Goal: Task Accomplishment & Management: Complete application form

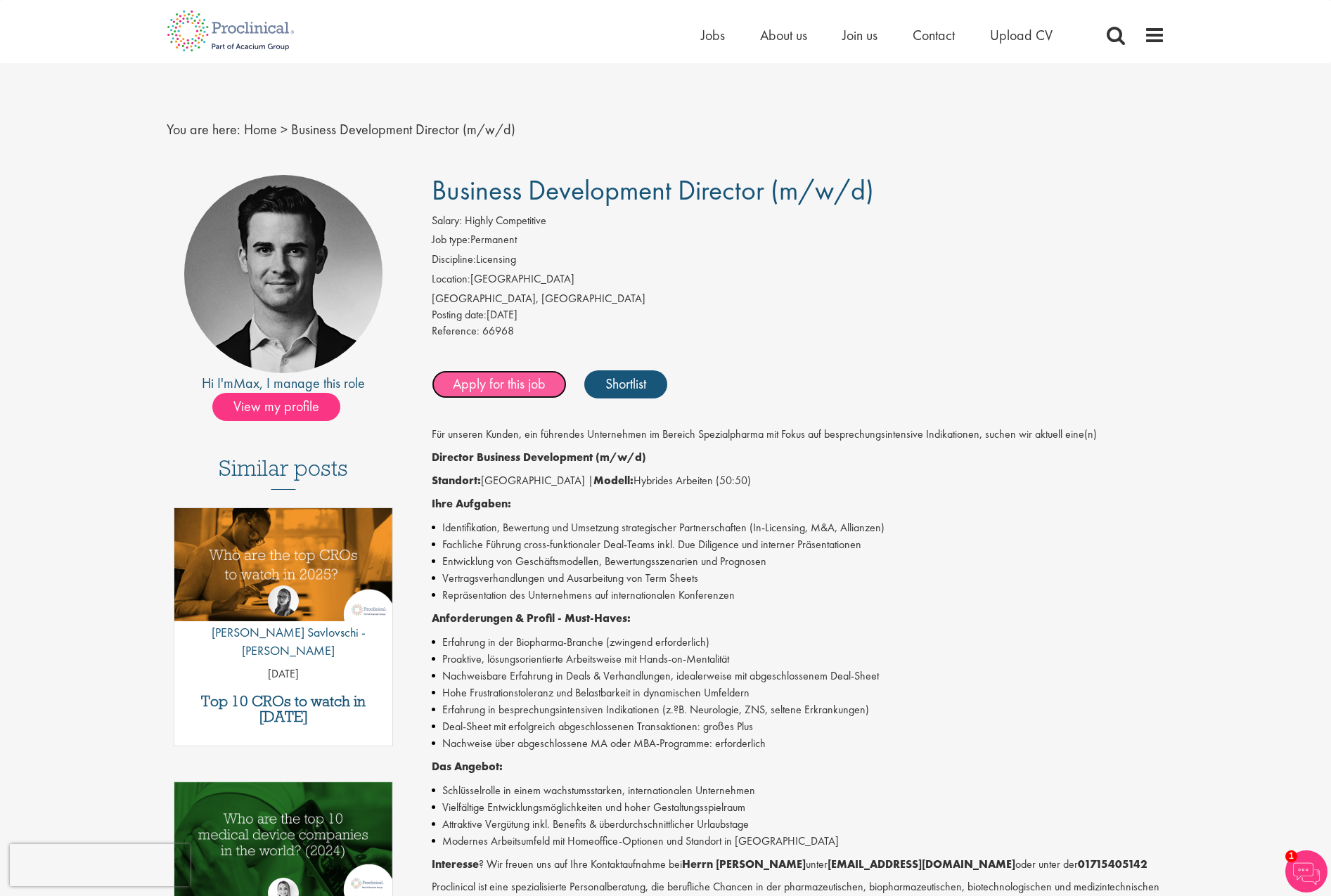
click at [497, 381] on link "Apply for this job" at bounding box center [500, 384] width 135 height 28
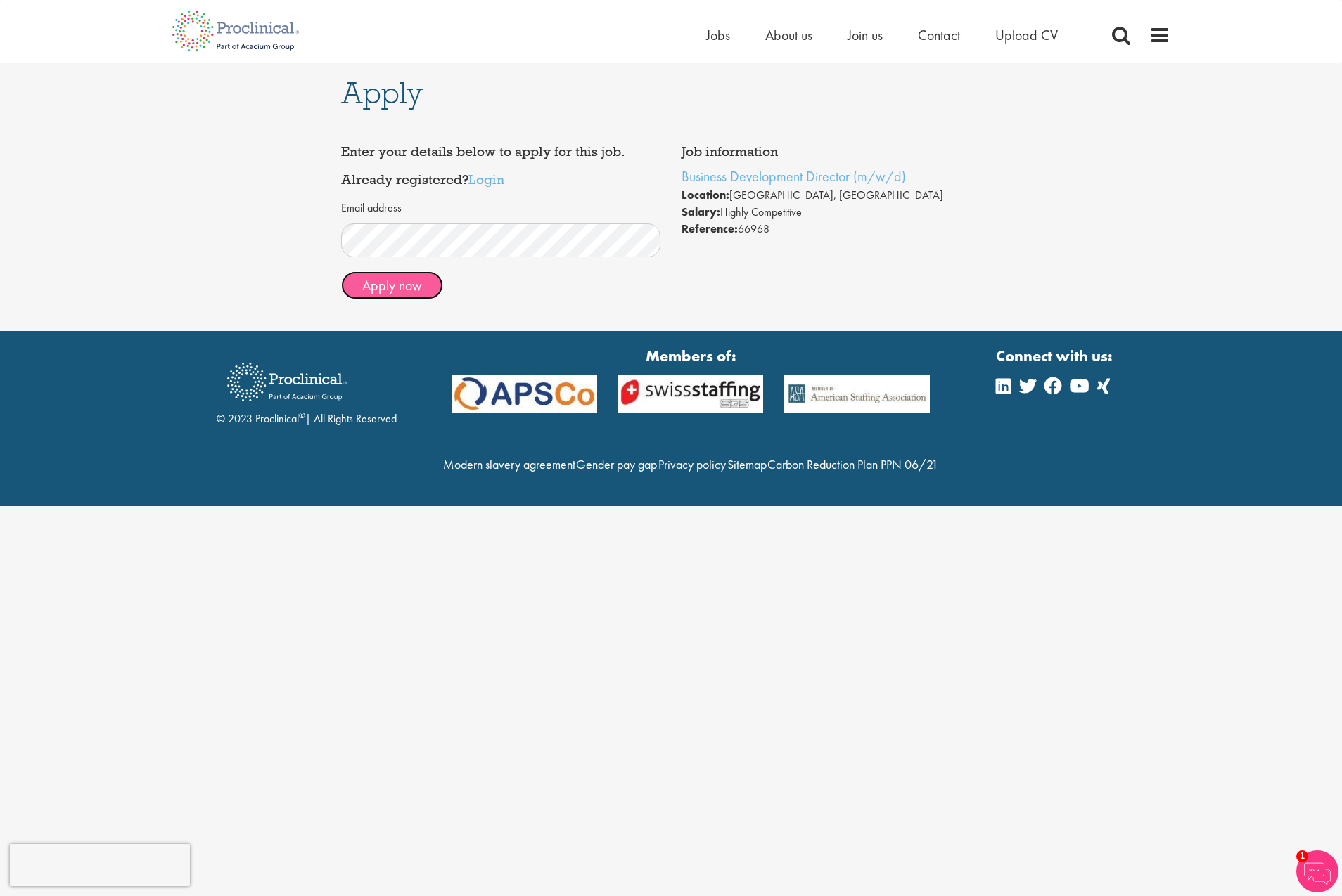
click at [384, 288] on button "Apply now" at bounding box center [392, 285] width 102 height 28
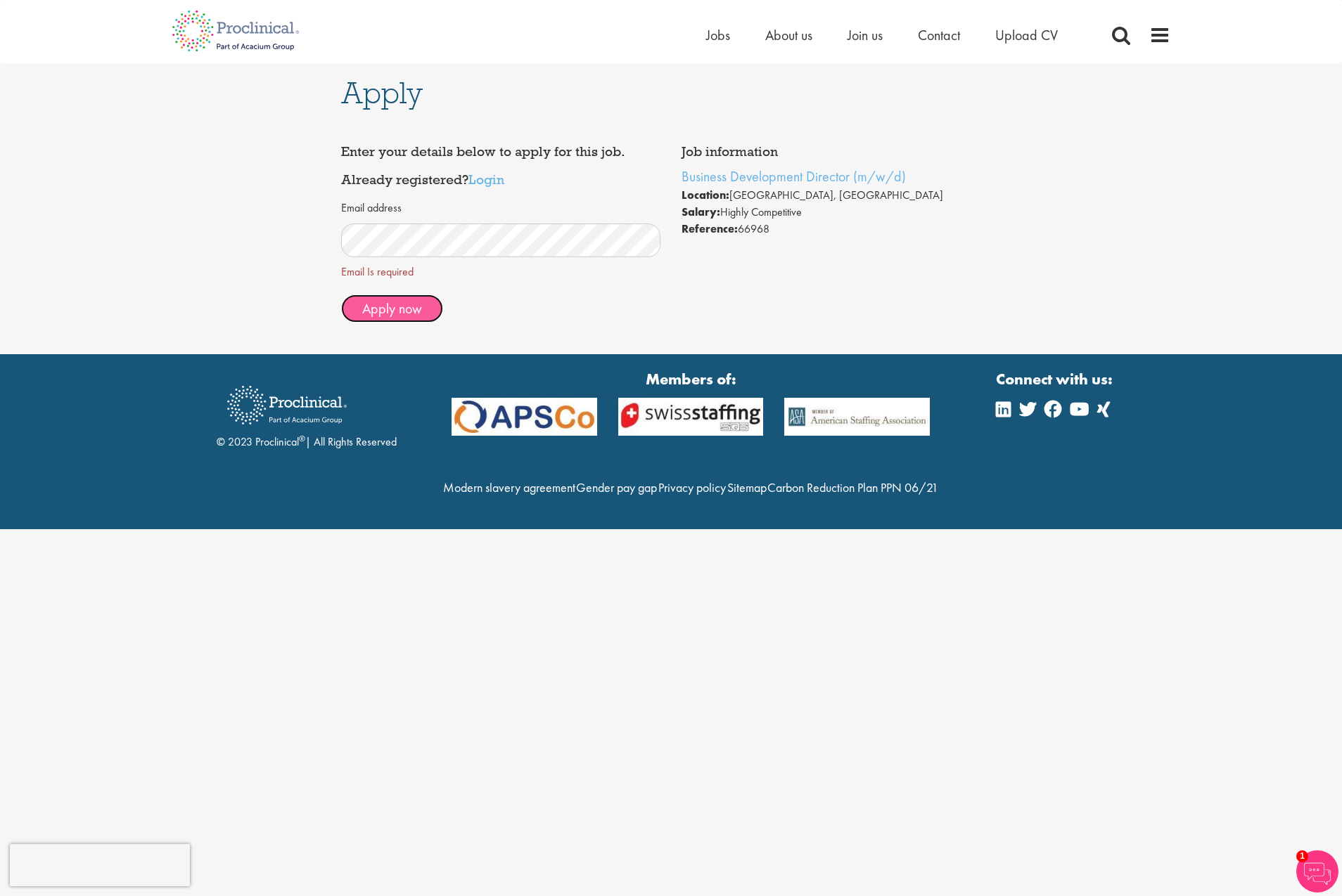
click at [396, 308] on span "Apply now" at bounding box center [392, 308] width 60 height 18
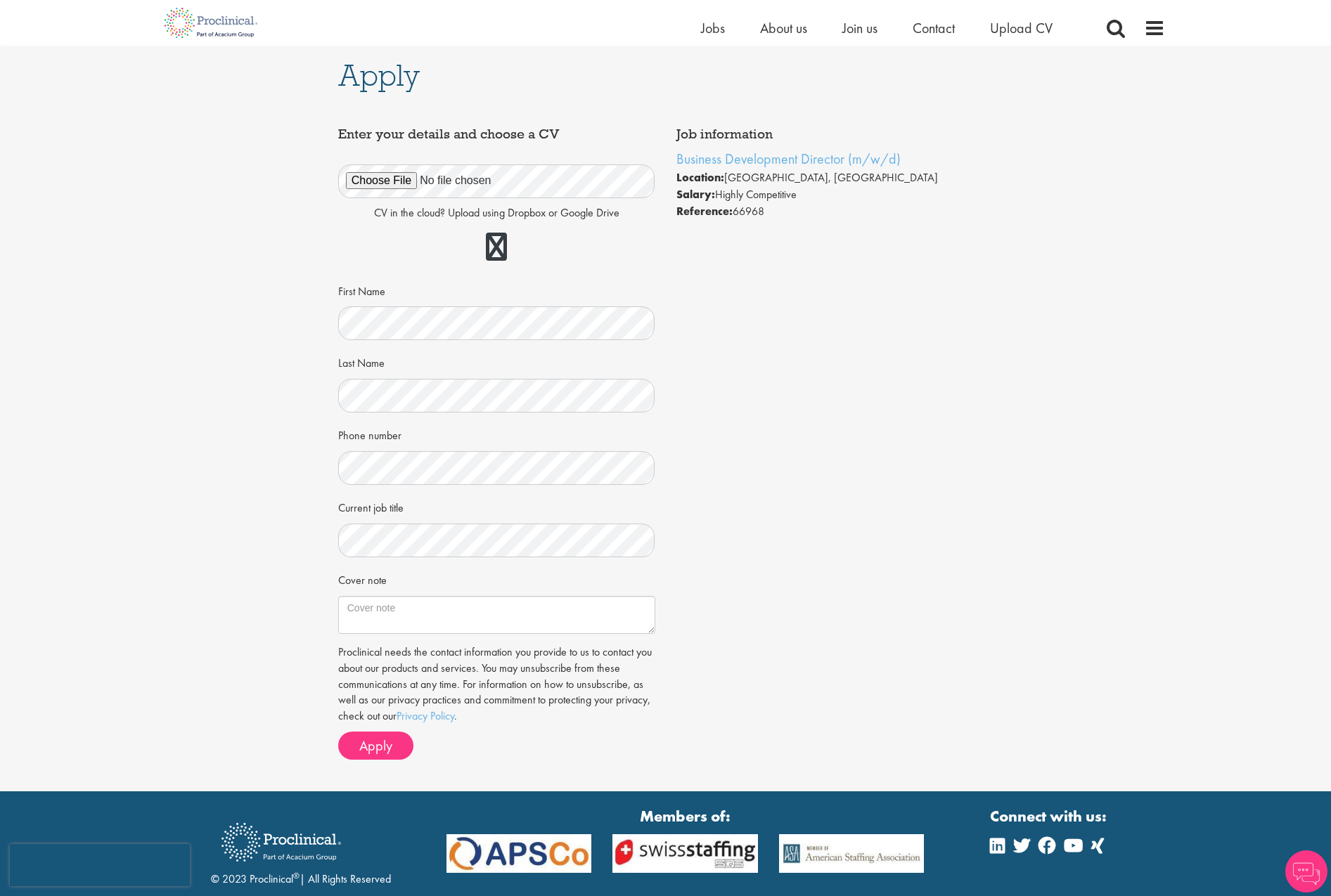
scroll to position [70, 0]
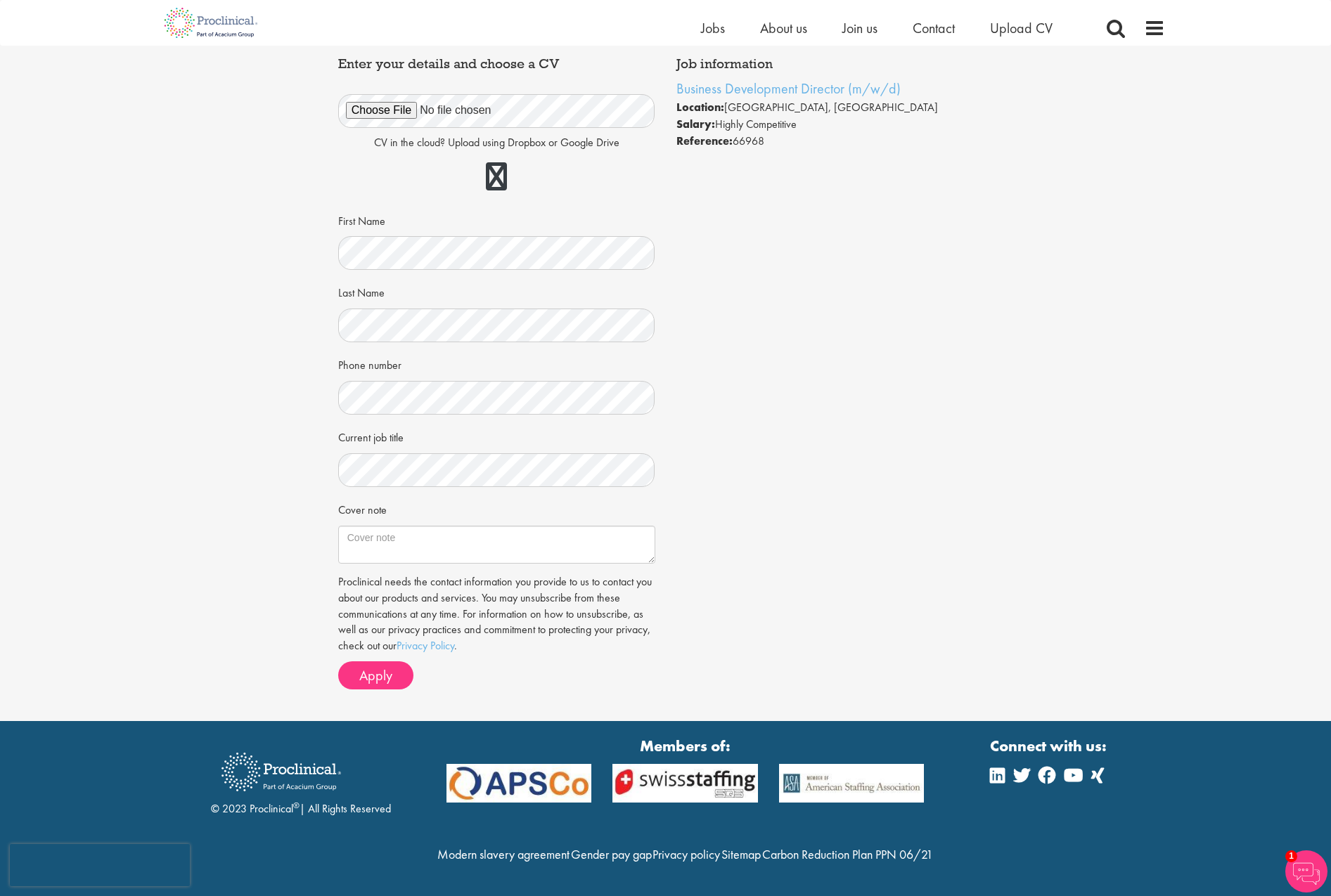
click at [1077, 518] on div "Apply Job information Business Development Director (m/w/d) Location: Frankfurt…" at bounding box center [666, 348] width 1352 height 746
click at [386, 678] on span "Apply" at bounding box center [376, 675] width 33 height 18
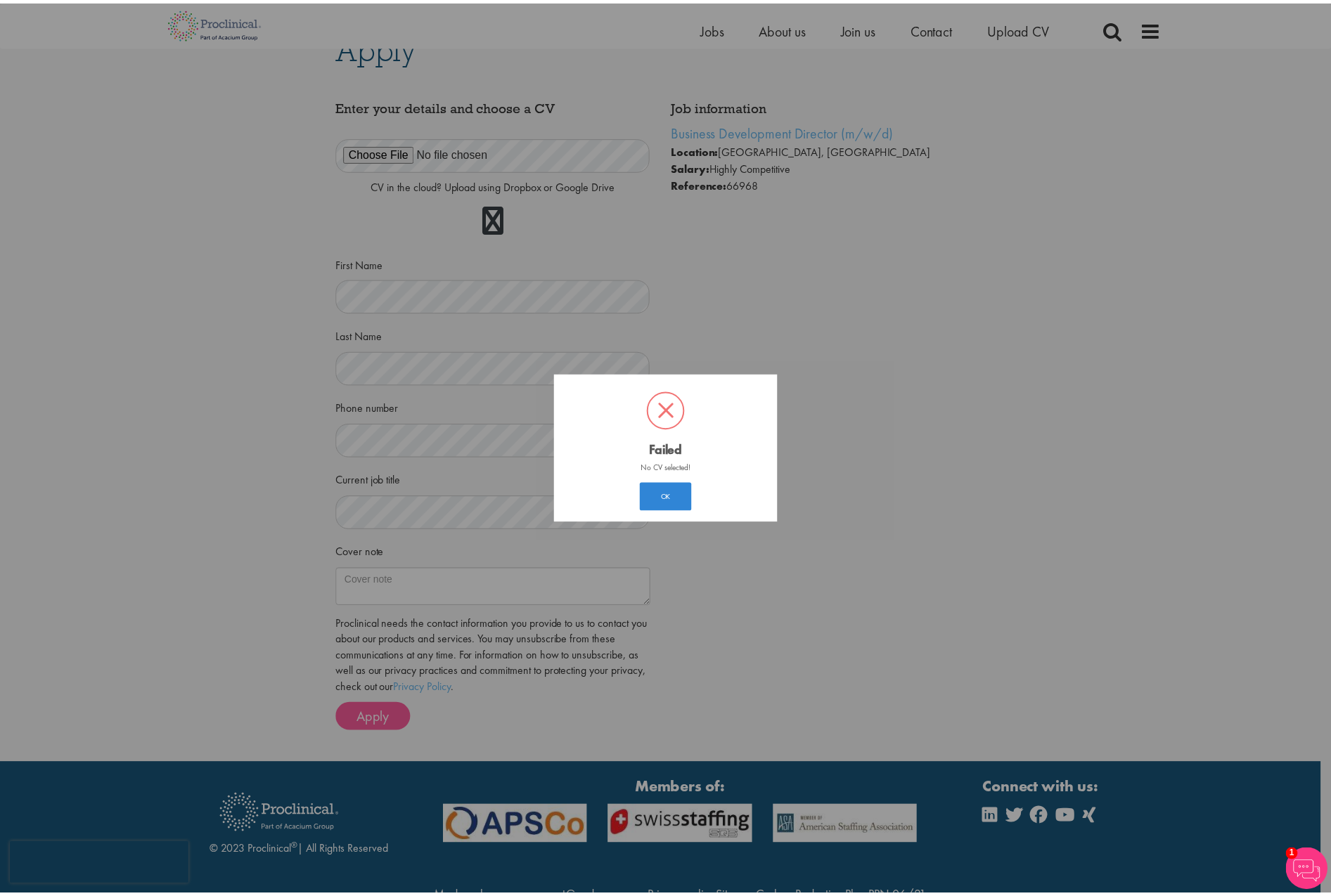
scroll to position [8, 0]
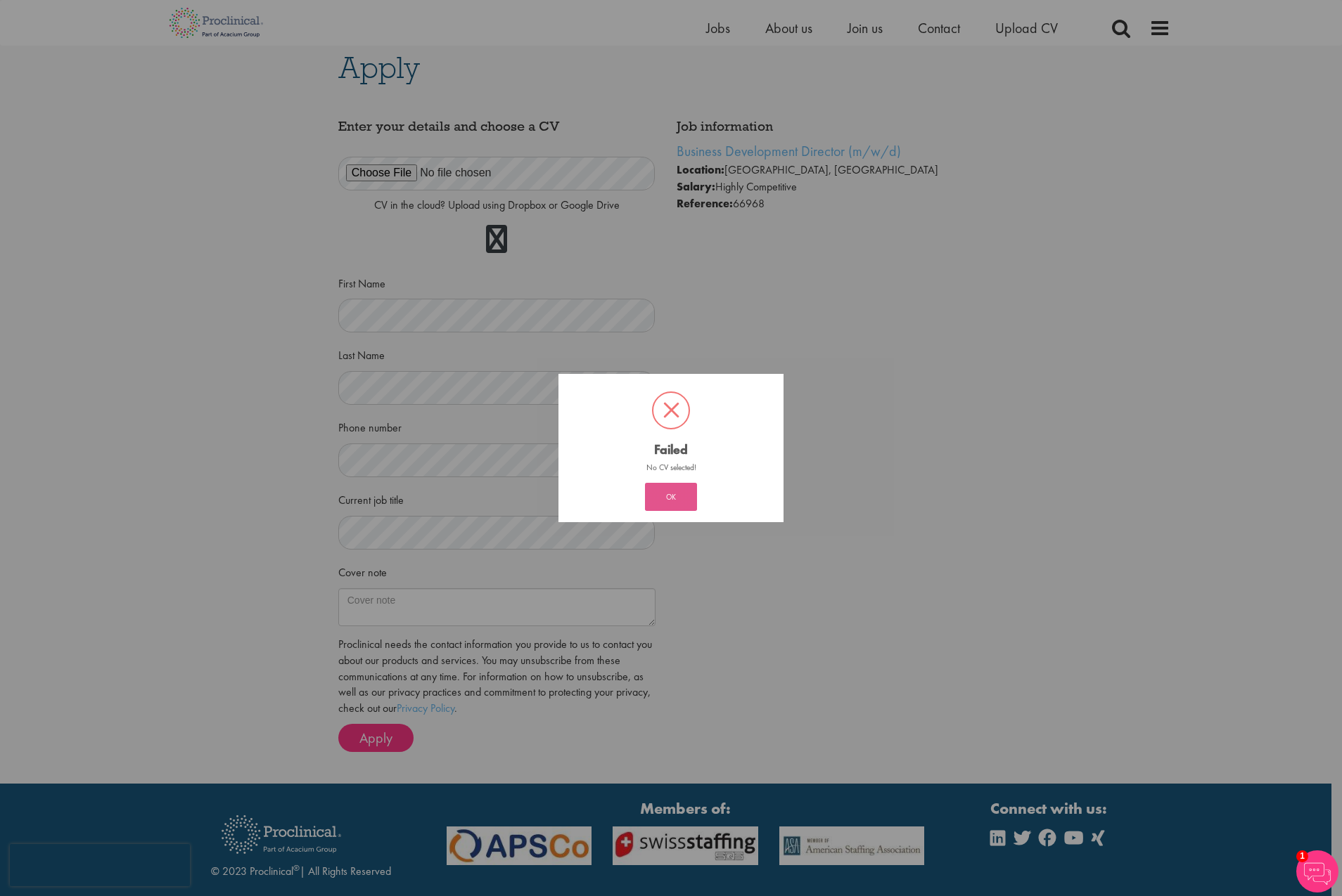
click at [672, 499] on button "OK" at bounding box center [671, 497] width 52 height 28
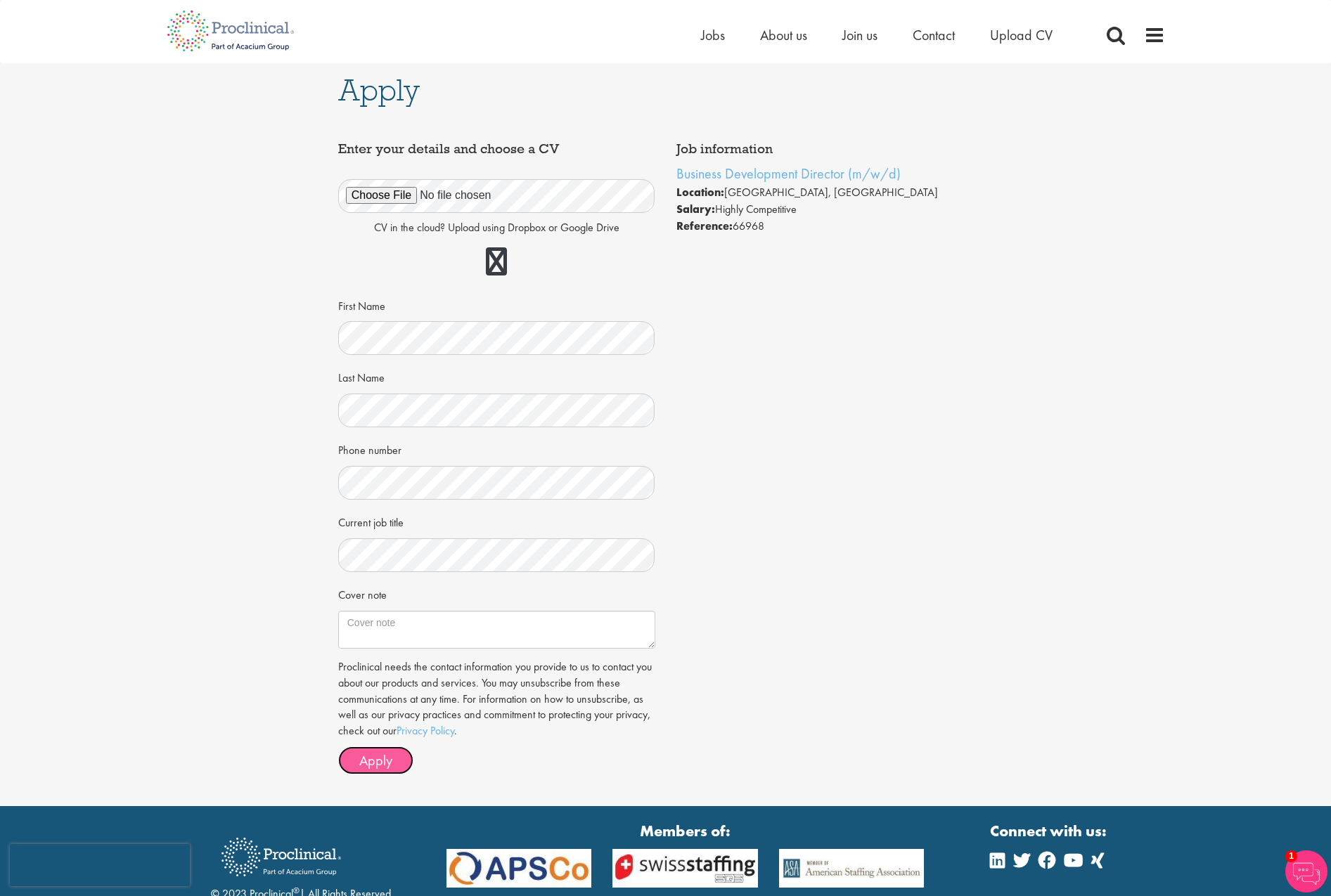
scroll to position [0, 0]
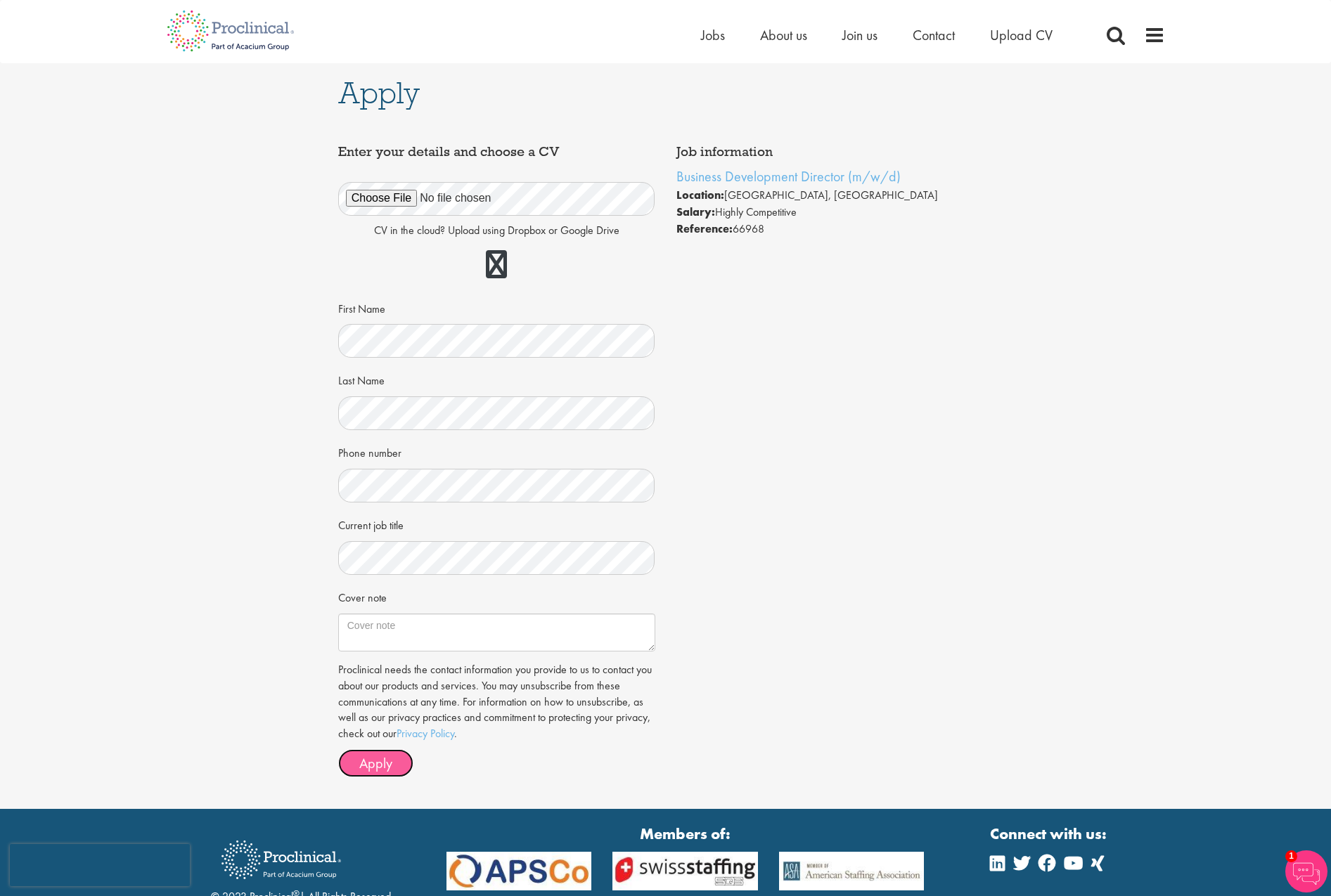
click at [379, 765] on span "Apply" at bounding box center [376, 763] width 33 height 18
